Goal: Task Accomplishment & Management: Manage account settings

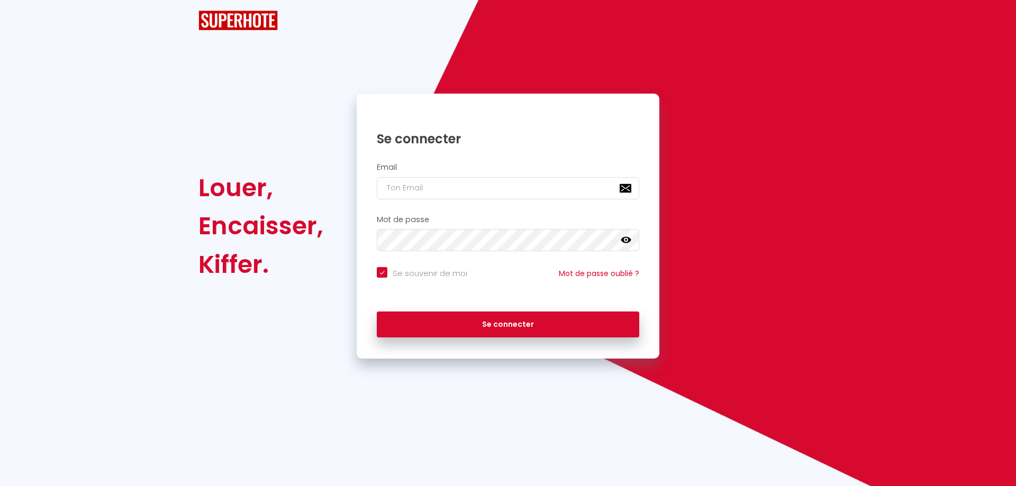
checkbox input "true"
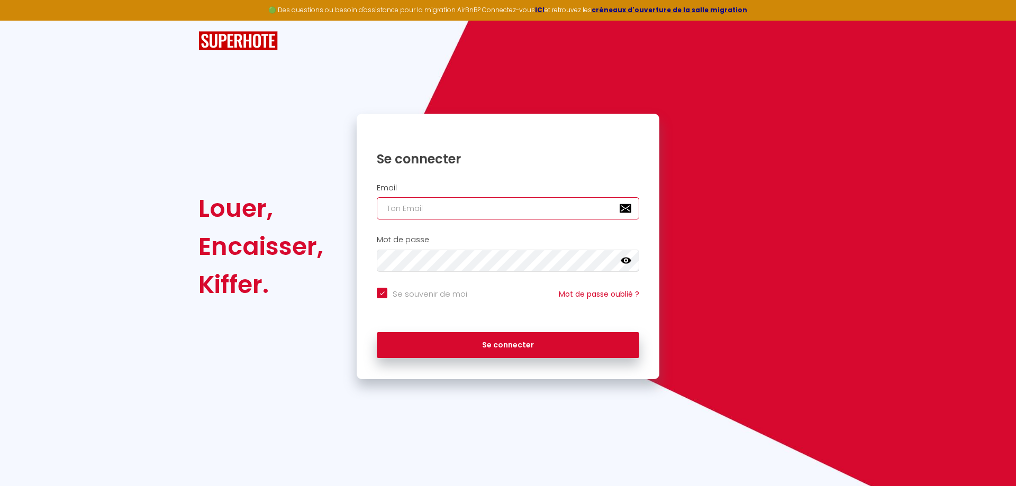
click at [428, 205] on input "email" at bounding box center [508, 208] width 262 height 22
type input "t"
checkbox input "true"
type input "th"
checkbox input "true"
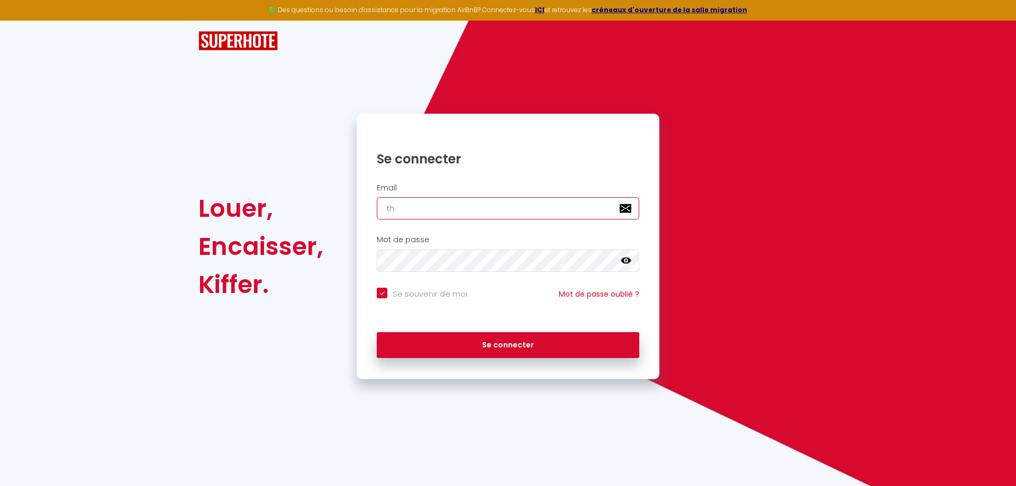
type input "tho"
checkbox input "true"
type input "[PERSON_NAME]"
checkbox input "true"
type input "[PERSON_NAME]"
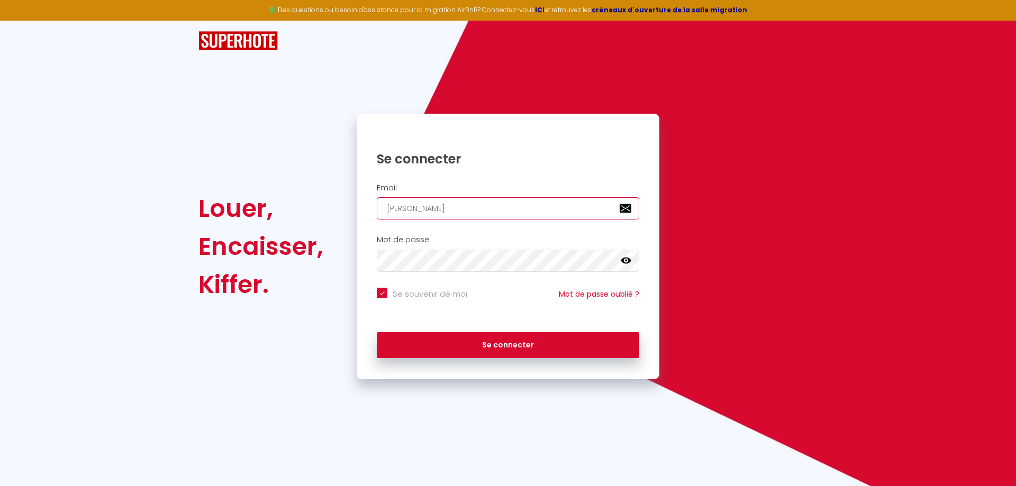
checkbox input "true"
type input "[PERSON_NAME]"
checkbox input "true"
type input "[PERSON_NAME]."
checkbox input "true"
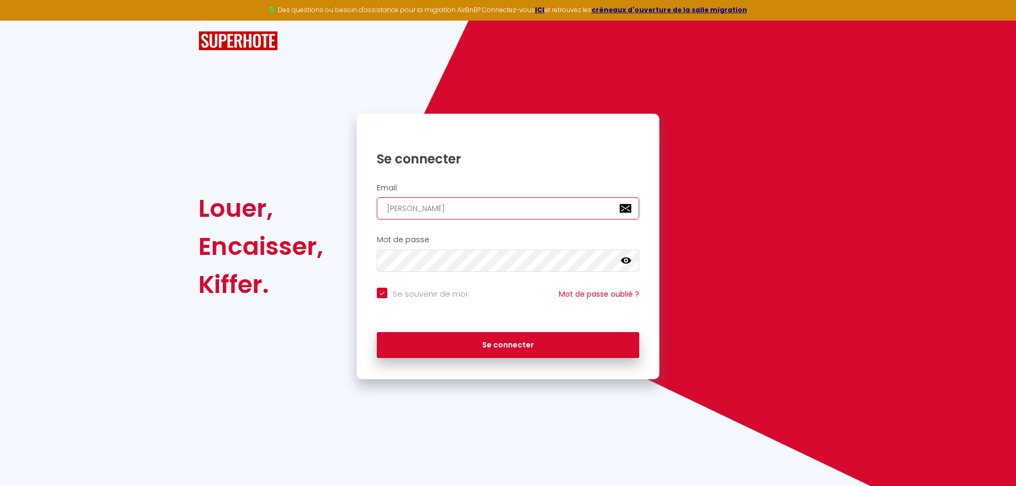
type input "[PERSON_NAME].b"
checkbox input "true"
type input "[DOMAIN_NAME]"
checkbox input "true"
type input "[PERSON_NAME].bru"
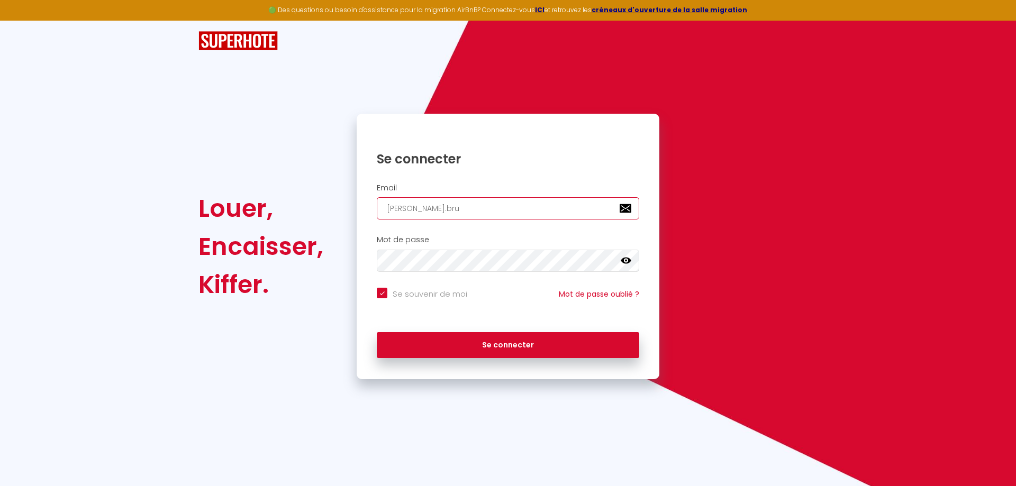
checkbox input "true"
type input "[PERSON_NAME].bruy"
checkbox input "true"
type input "[PERSON_NAME].bruye"
checkbox input "true"
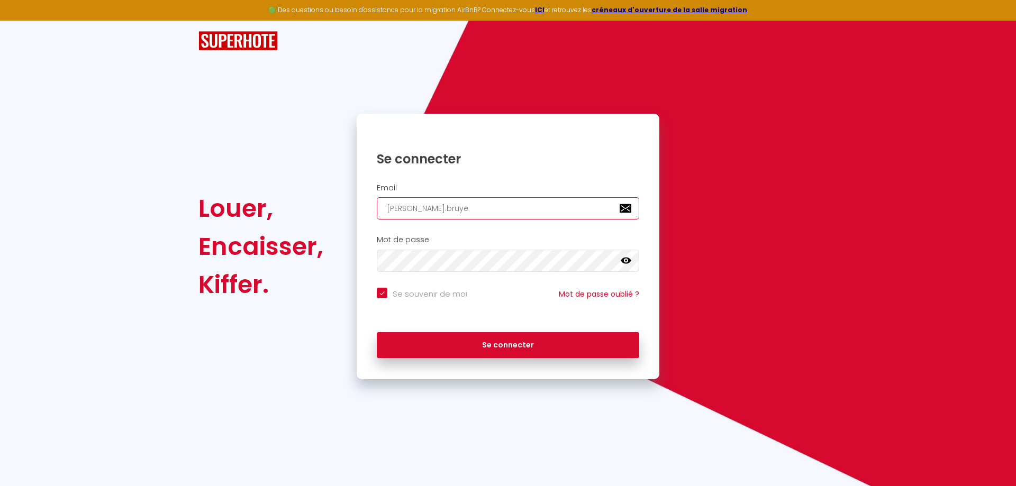
type input "[PERSON_NAME].[PERSON_NAME]"
checkbox input "true"
type input "[PERSON_NAME].[PERSON_NAME]"
checkbox input "true"
type input "[PERSON_NAME].bruyere6"
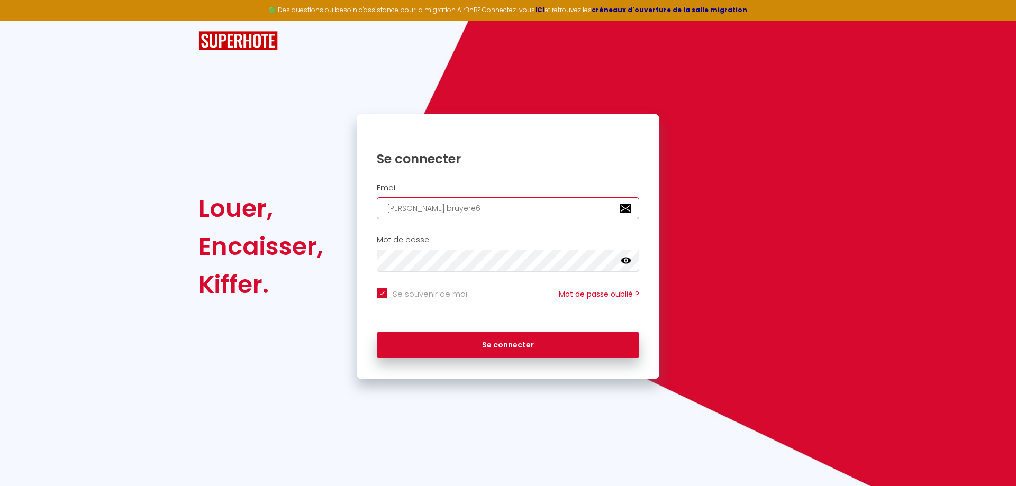
checkbox input "true"
type input "[PERSON_NAME].bruyere69"
checkbox input "true"
type input "[PERSON_NAME].bruyere69@"
checkbox input "true"
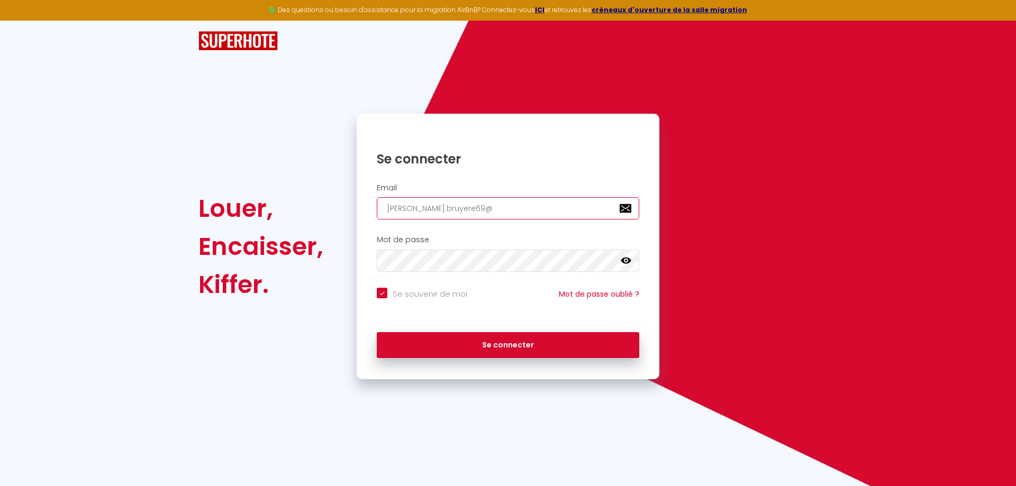
type input "[PERSON_NAME].bruyere69@g"
checkbox input "true"
type input "[PERSON_NAME].bruyere69@gm"
checkbox input "true"
type input "[PERSON_NAME].bruyere69@gma"
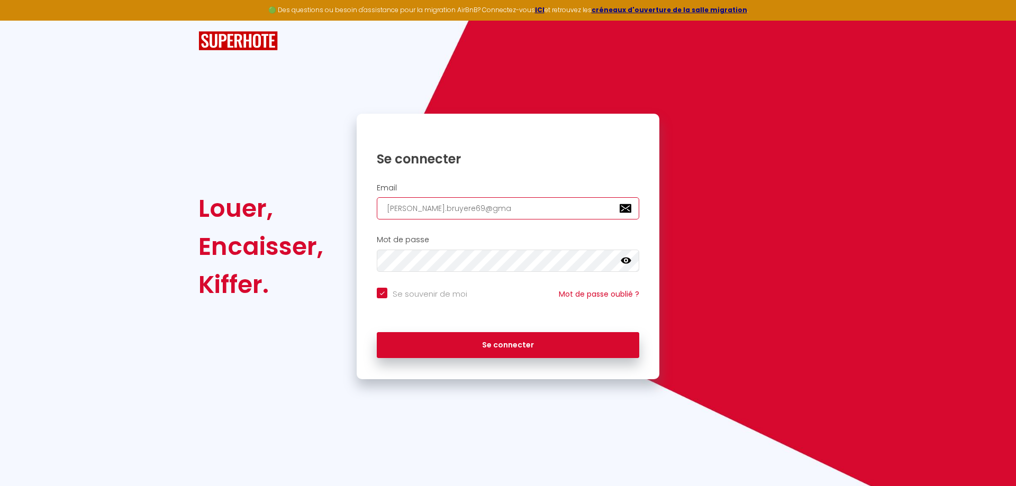
checkbox input "true"
type input "[PERSON_NAME].bruyere69@gmai"
checkbox input "true"
type input "[PERSON_NAME][EMAIL_ADDRESS]"
checkbox input "true"
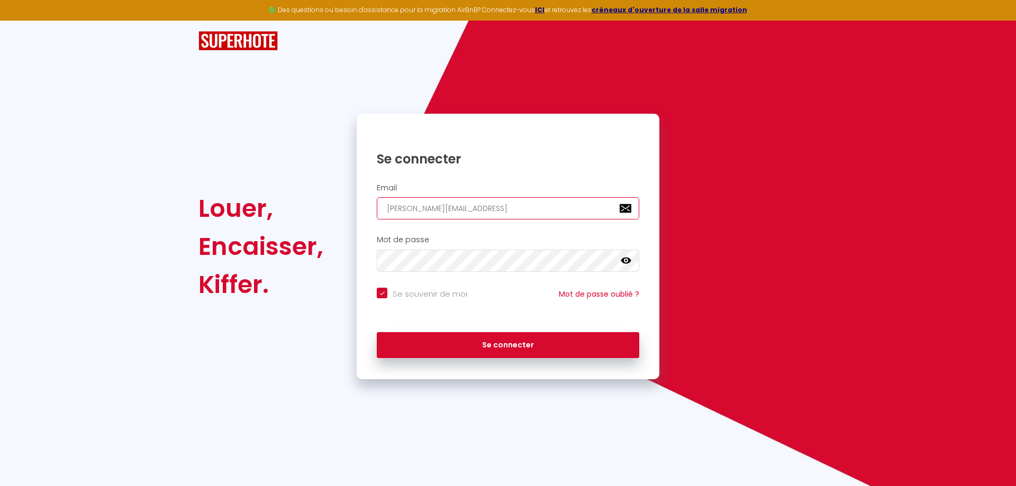
type input "[PERSON_NAME][EMAIL_ADDRESS]."
checkbox input "true"
type input "[PERSON_NAME].bruyere69@gmail.c"
checkbox input "true"
type input "[PERSON_NAME][EMAIL_ADDRESS][DOMAIN_NAME]"
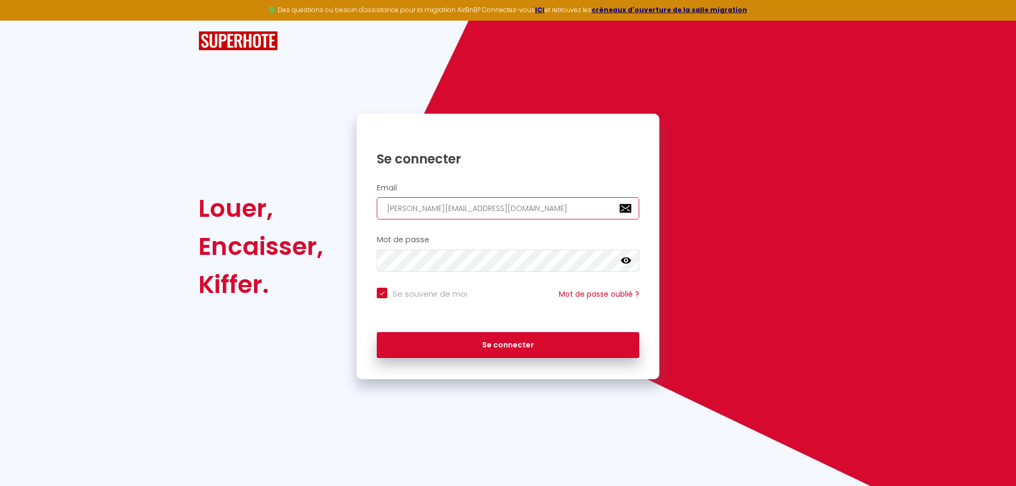
checkbox input "true"
type input "[PERSON_NAME][EMAIL_ADDRESS][DOMAIN_NAME]"
checkbox input "true"
type input "[PERSON_NAME][EMAIL_ADDRESS][DOMAIN_NAME]"
click at [377, 332] on button "Se connecter" at bounding box center [508, 345] width 262 height 26
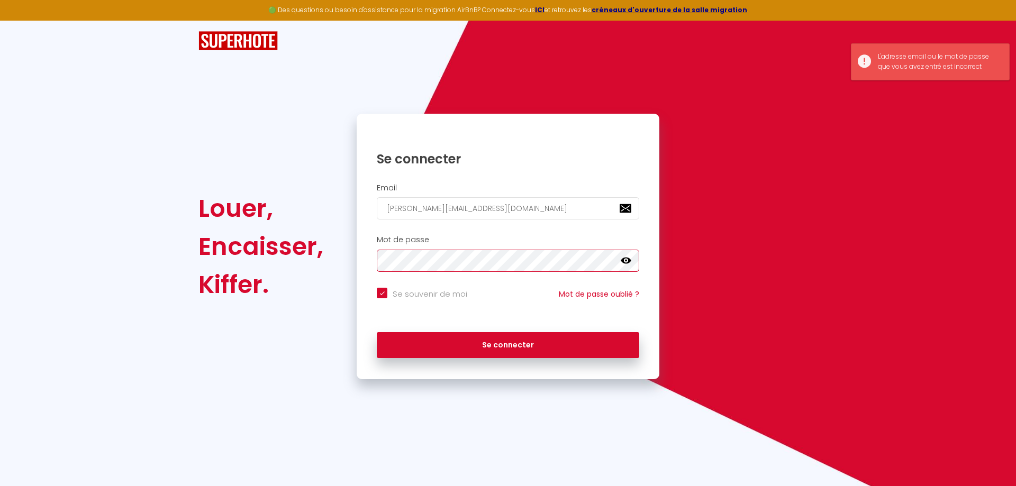
click at [272, 249] on div "Louer, Encaisser, [PERSON_NAME]. Se connecter Email [PERSON_NAME][EMAIL_ADDRESS…" at bounding box center [508, 247] width 633 height 266
click at [626, 262] on icon at bounding box center [626, 261] width 11 height 11
click at [377, 332] on button "Se connecter" at bounding box center [508, 345] width 262 height 26
checkbox input "true"
